Goal: Register for event/course

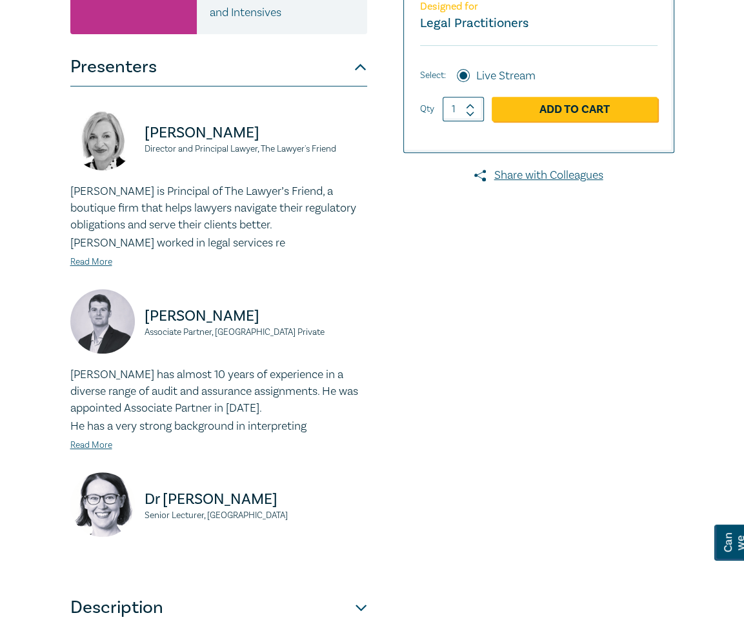
scroll to position [775, 0]
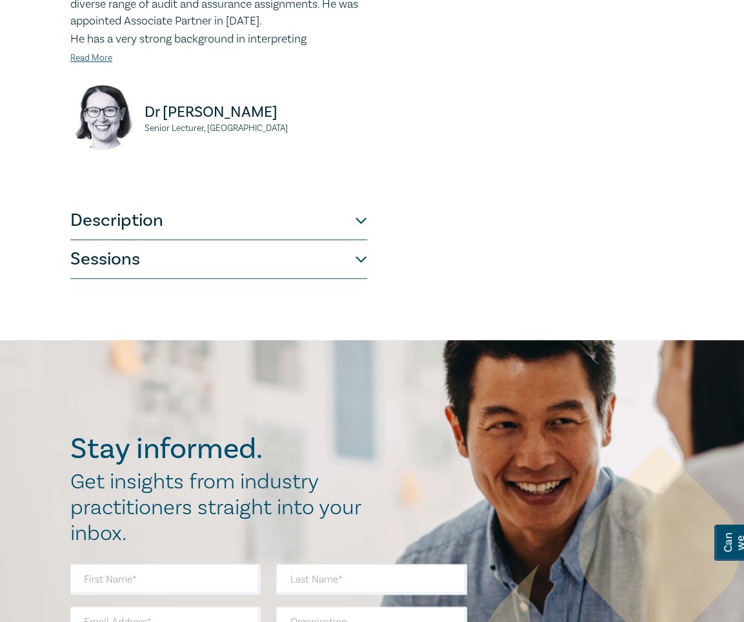
drag, startPoint x: 232, startPoint y: 260, endPoint x: 363, endPoint y: 258, distance: 131.1
click at [232, 260] on button "Sessions" at bounding box center [218, 259] width 297 height 39
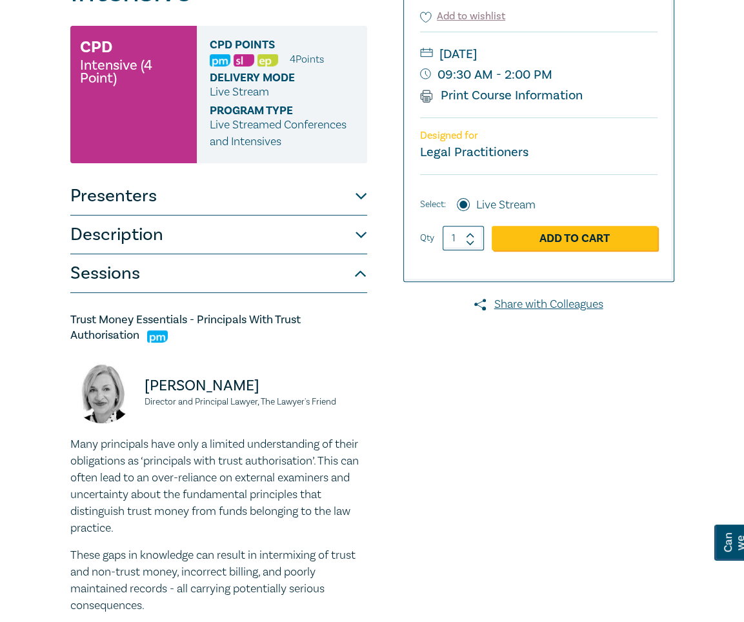
scroll to position [0, 0]
